Goal: Navigation & Orientation: Go to known website

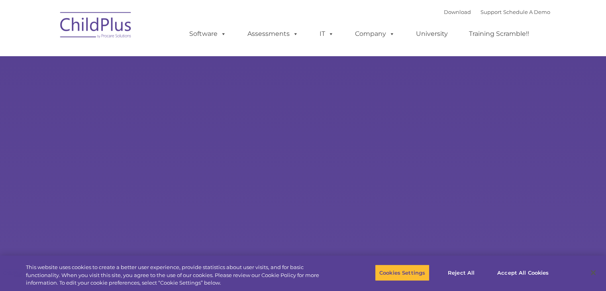
select select "MEDIUM"
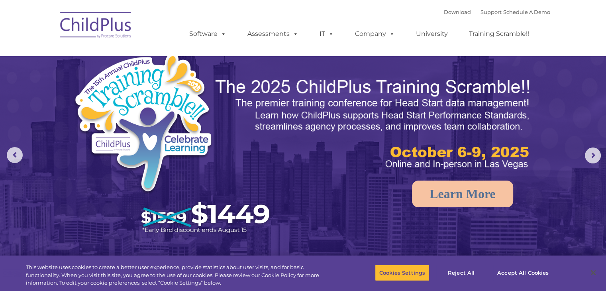
click at [108, 21] on img at bounding box center [96, 26] width 80 height 40
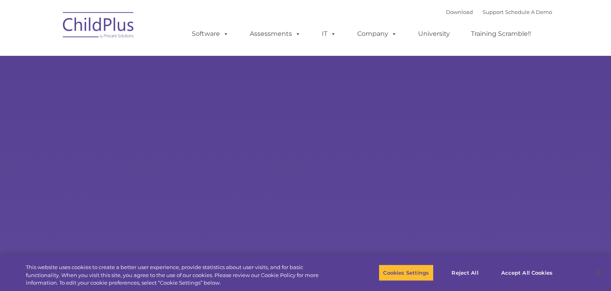
type input ""
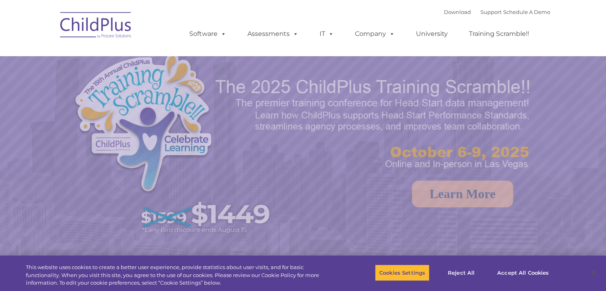
select select "MEDIUM"
